Goal: Participate in discussion

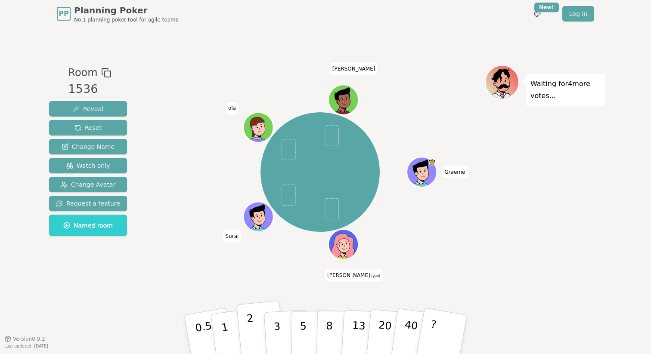
click at [251, 330] on p "2" at bounding box center [251, 336] width 11 height 47
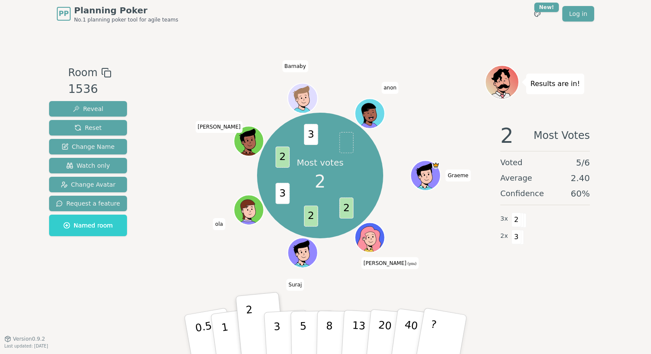
click at [229, 259] on div "Most votes 2 2 2 3 2 3 Graeme Mike (you) Suraj ola mariese Barnaby anon" at bounding box center [319, 176] width 329 height 191
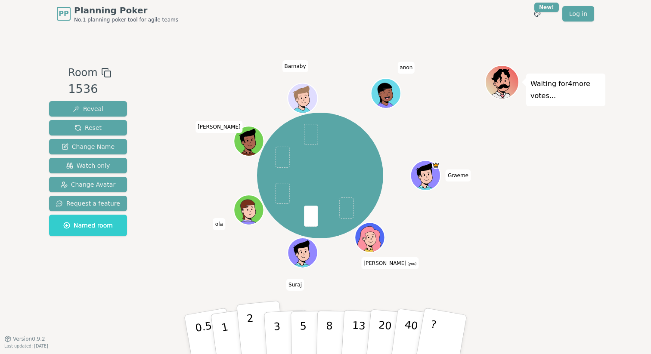
click at [251, 329] on p "2" at bounding box center [251, 336] width 11 height 47
click at [246, 339] on button "2" at bounding box center [260, 335] width 49 height 68
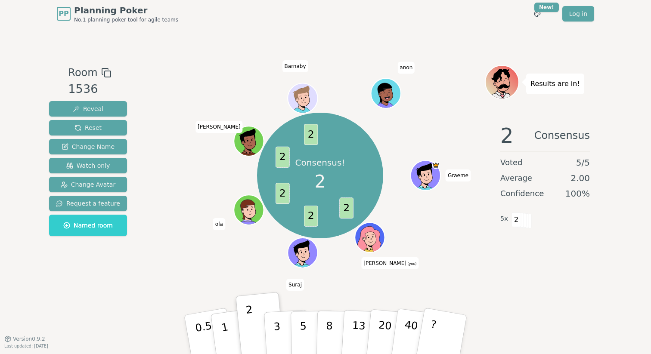
click at [183, 276] on div "Consensus! 2 2 2 2 2 2 Graeme Mike (you) Suraj ola mariese Barnaby anon" at bounding box center [319, 183] width 329 height 237
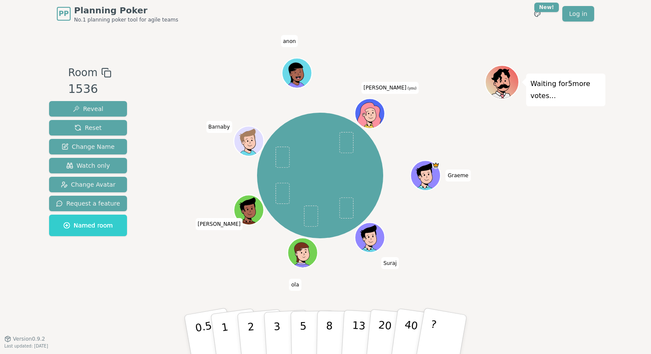
click at [201, 253] on div "[PERSON_NAME] [PERSON_NAME] [PERSON_NAME] [PERSON_NAME] (you)" at bounding box center [319, 176] width 329 height 191
click at [273, 330] on button "3" at bounding box center [286, 334] width 47 height 67
click at [243, 285] on div "[PERSON_NAME] [PERSON_NAME] [PERSON_NAME] [PERSON_NAME] (you)" at bounding box center [319, 183] width 329 height 237
click at [253, 322] on button "2" at bounding box center [260, 335] width 49 height 68
click at [307, 331] on button "5" at bounding box center [313, 334] width 44 height 65
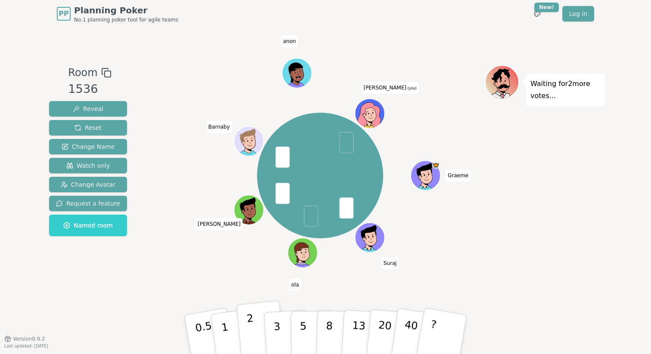
click at [255, 327] on button "2" at bounding box center [260, 335] width 49 height 68
click at [273, 329] on button "3" at bounding box center [286, 334] width 47 height 67
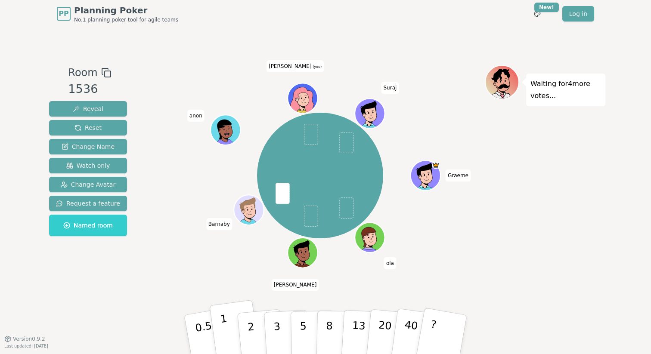
click at [231, 333] on button "1" at bounding box center [234, 335] width 51 height 70
click at [236, 259] on div "Graeme [PERSON_NAME] [PERSON_NAME] [PERSON_NAME] (you) Suraj" at bounding box center [319, 176] width 329 height 191
